Goal: Transaction & Acquisition: Obtain resource

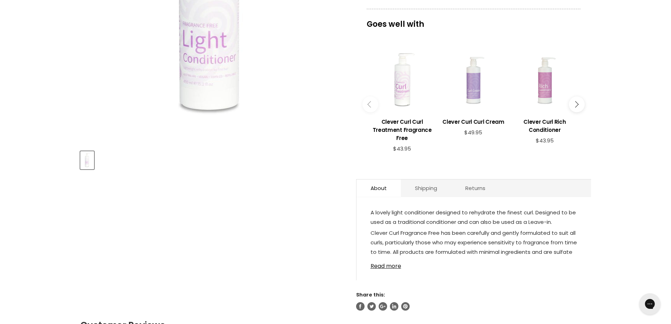
scroll to position [141, 0]
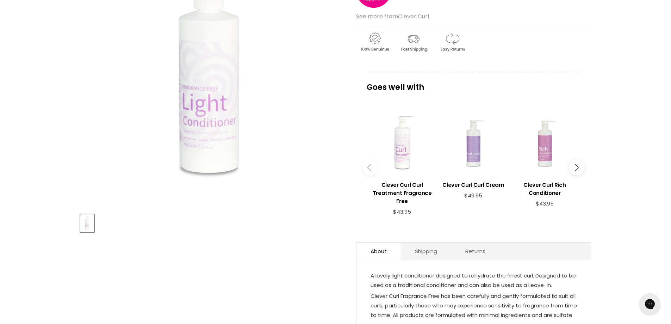
click at [578, 169] on button "Main content" at bounding box center [577, 167] width 16 height 16
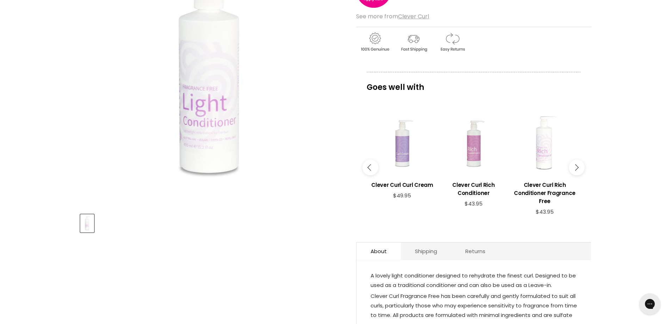
click at [578, 169] on button "Main content" at bounding box center [577, 167] width 16 height 16
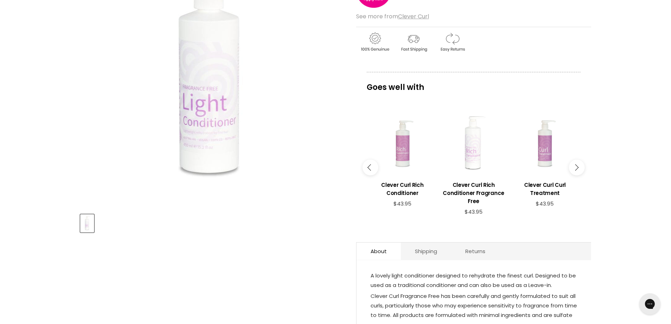
click at [578, 169] on button "Main content" at bounding box center [577, 167] width 16 height 16
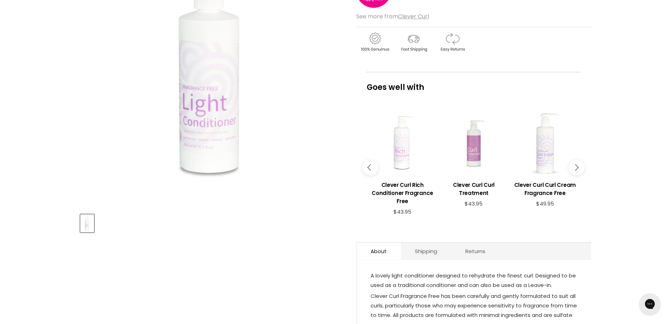
click at [578, 169] on button "Main content" at bounding box center [577, 167] width 16 height 16
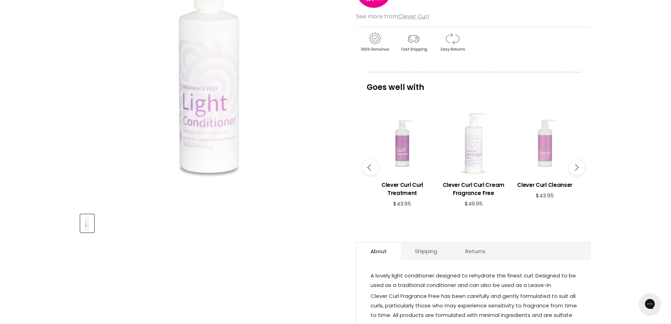
click at [578, 169] on button "Main content" at bounding box center [577, 167] width 16 height 16
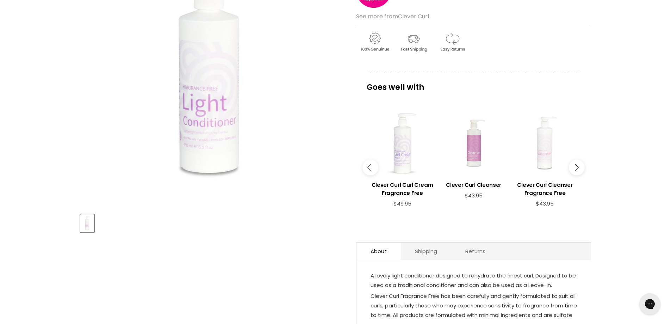
click at [545, 167] on div "Main content" at bounding box center [545, 143] width 64 height 64
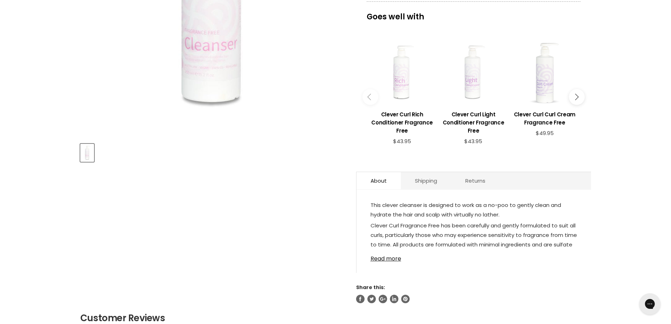
scroll to position [247, 0]
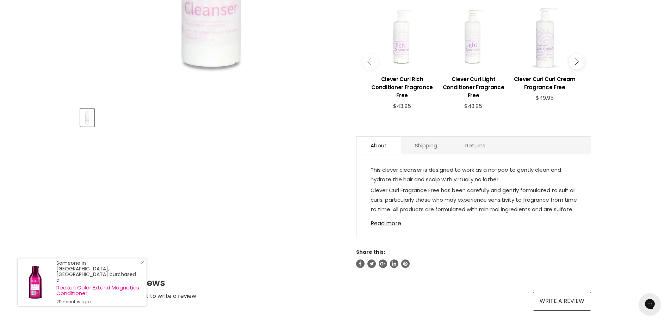
click at [428, 152] on link "Shipping" at bounding box center [426, 145] width 50 height 17
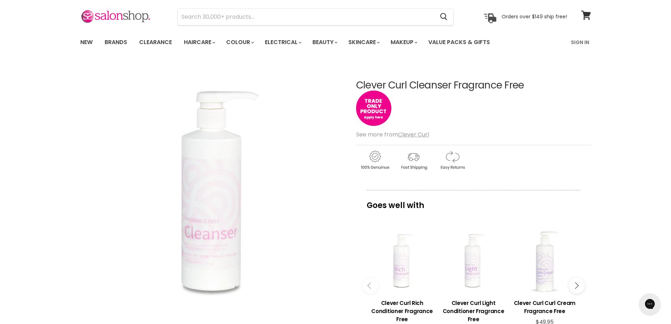
scroll to position [35, 0]
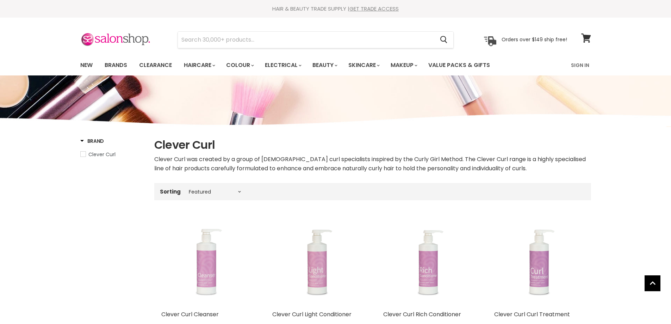
select select "manual"
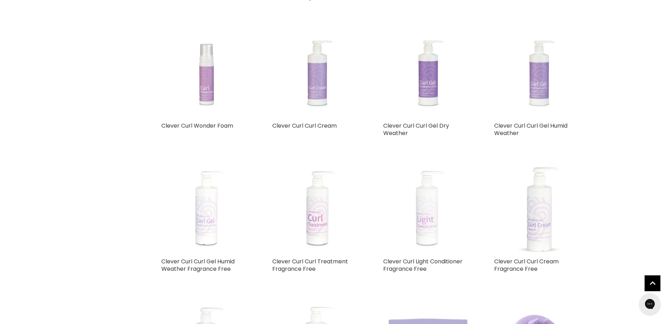
scroll to position [352, 0]
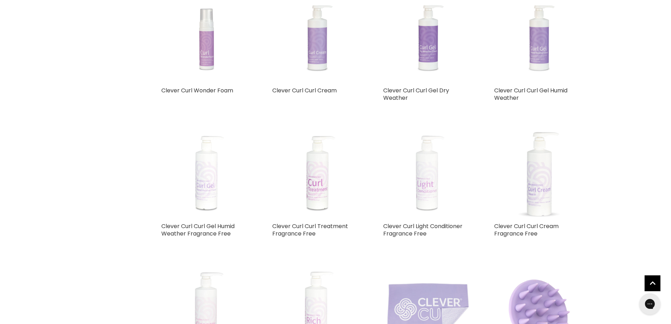
click at [425, 190] on img "Main content" at bounding box center [427, 174] width 67 height 90
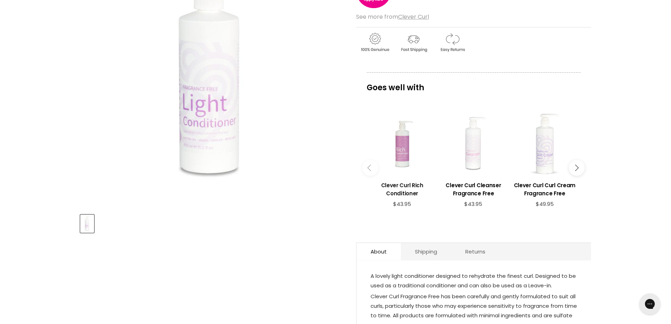
scroll to position [141, 0]
click at [462, 184] on h3 "Clever Curl Cleanser Fragrance Free" at bounding box center [473, 189] width 64 height 16
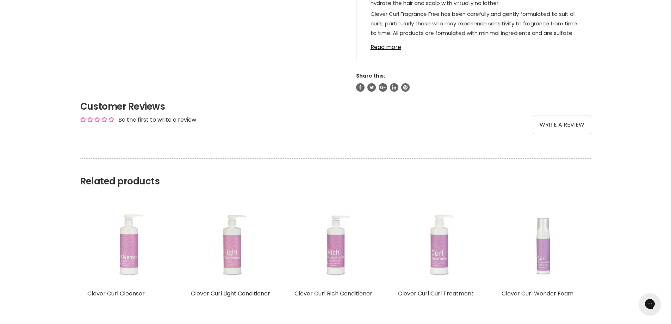
scroll to position [458, 0]
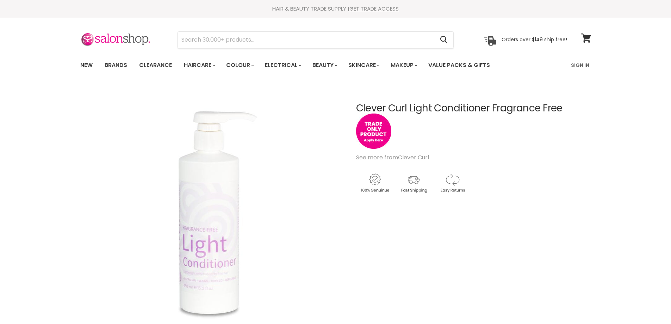
scroll to position [141, 0]
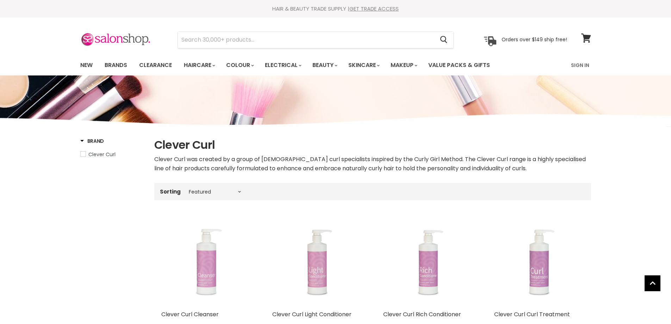
select select "manual"
click at [374, 10] on link "GET TRADE ACCESS" at bounding box center [374, 8] width 49 height 7
